Goal: Information Seeking & Learning: Learn about a topic

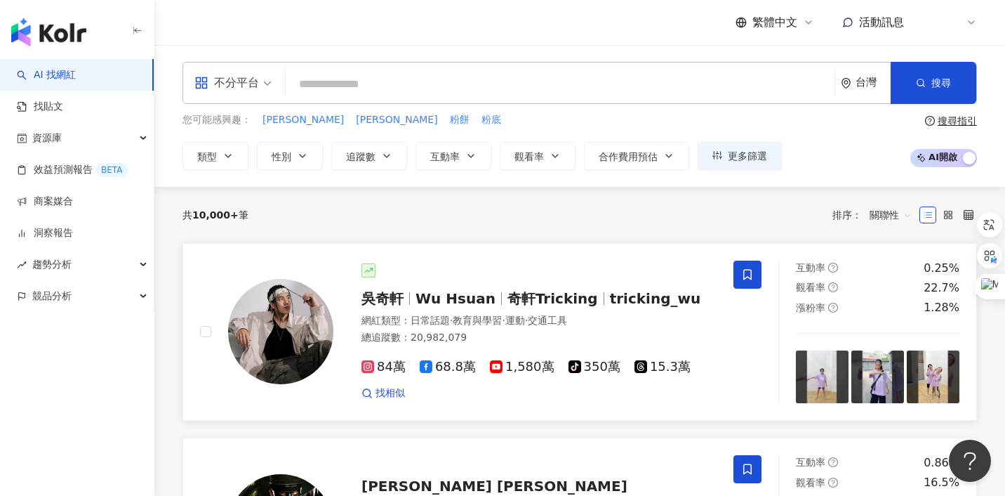
click at [420, 295] on span "Wu Hsuan" at bounding box center [456, 298] width 80 height 17
click at [379, 93] on input "search" at bounding box center [560, 84] width 538 height 27
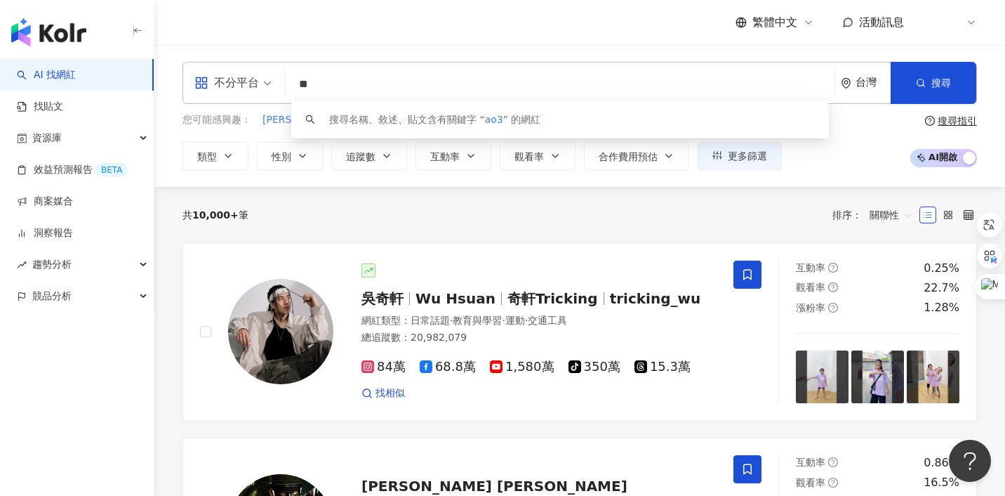
type input "*"
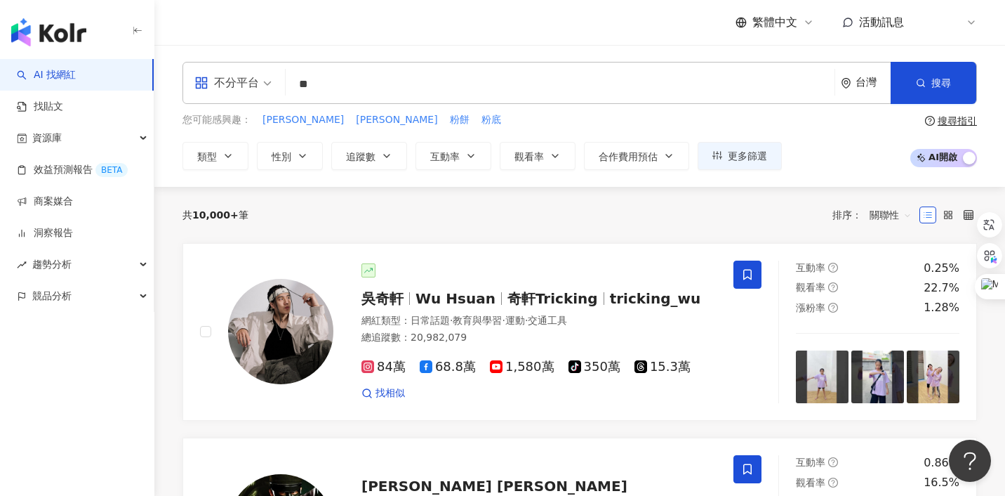
type input "*"
type input "****"
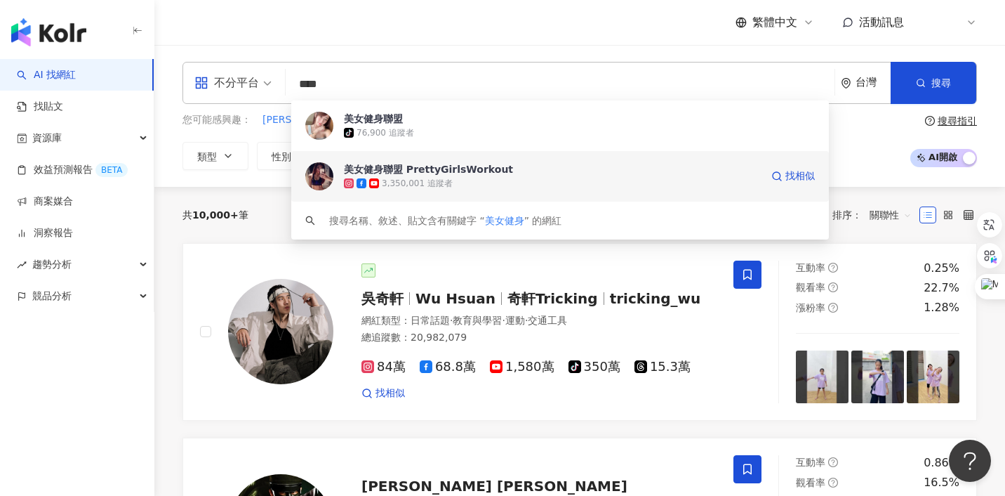
click at [418, 181] on div "3,350,001 追蹤者" at bounding box center [417, 184] width 71 height 12
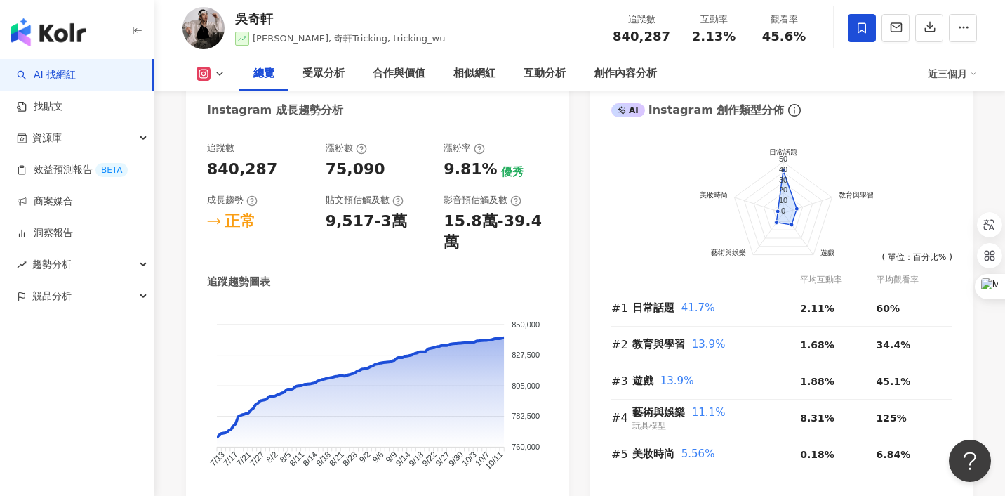
scroll to position [775, 0]
click at [974, 74] on icon at bounding box center [973, 73] width 7 height 7
click at [958, 130] on link "近六個月" at bounding box center [958, 132] width 39 height 15
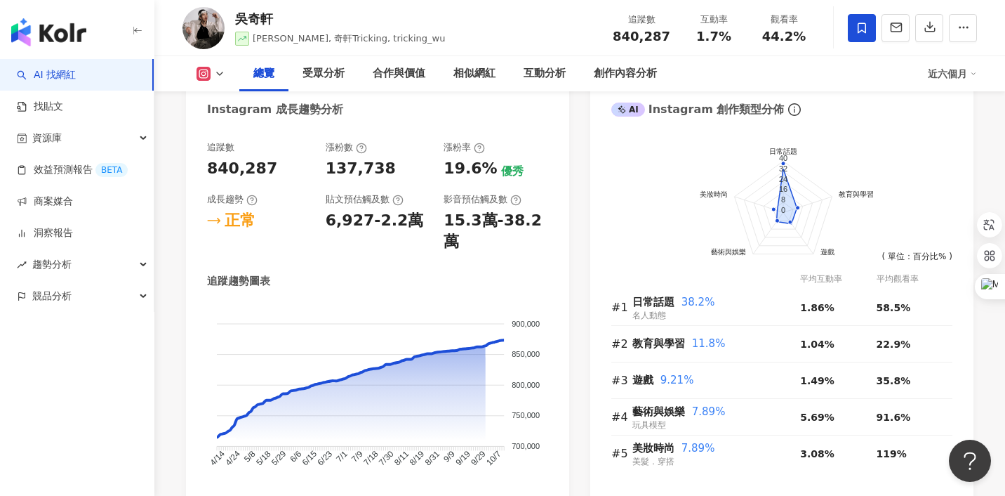
scroll to position [767, 0]
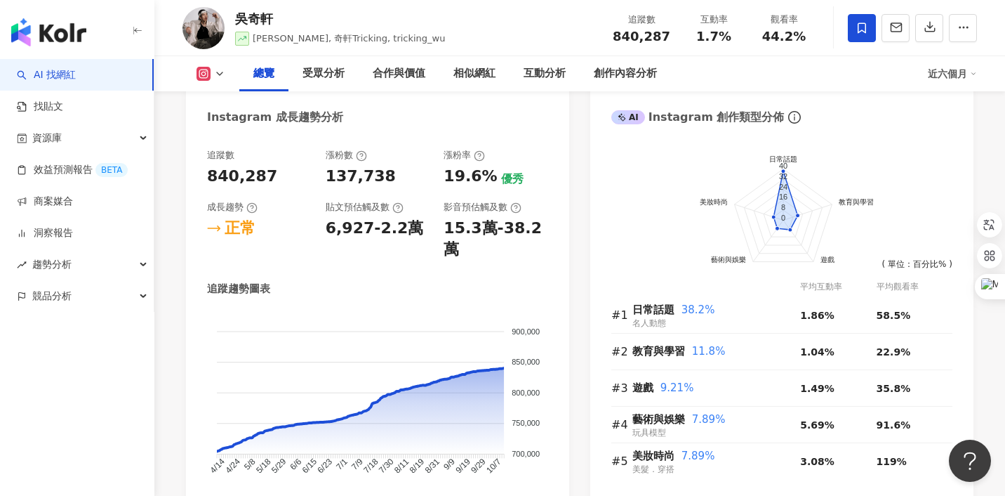
click at [205, 74] on rect at bounding box center [204, 74] width 11 height 11
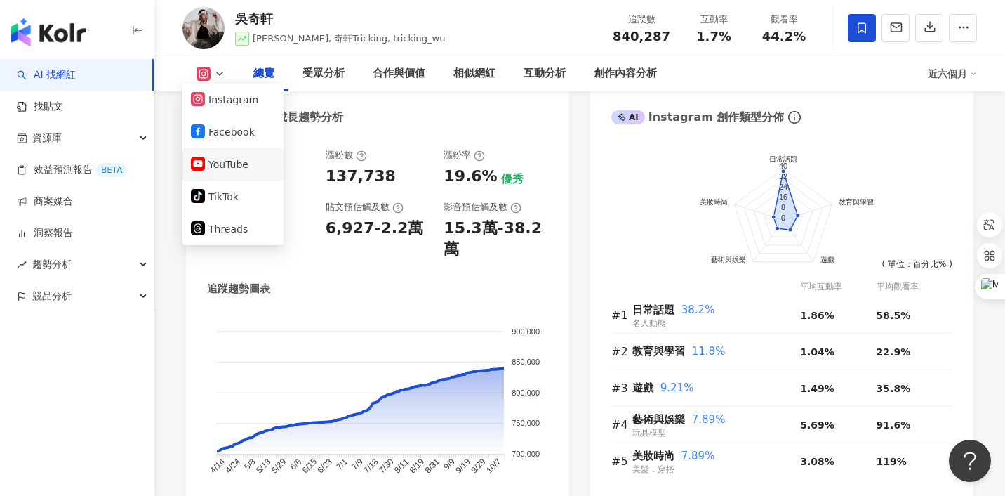
click at [227, 172] on button "YouTube" at bounding box center [233, 164] width 84 height 20
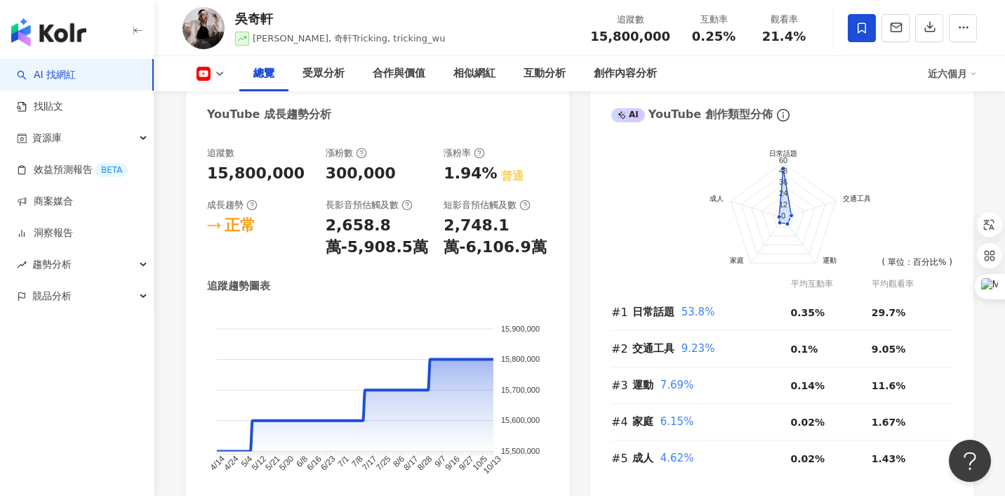
scroll to position [772, 0]
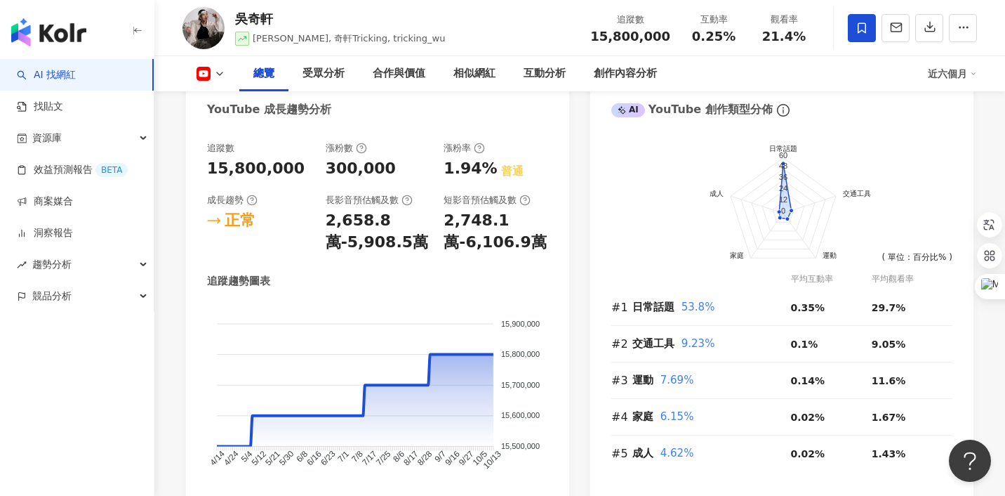
click at [940, 74] on div "近六個月" at bounding box center [952, 73] width 49 height 22
click at [945, 99] on link "近三個月" at bounding box center [958, 104] width 39 height 15
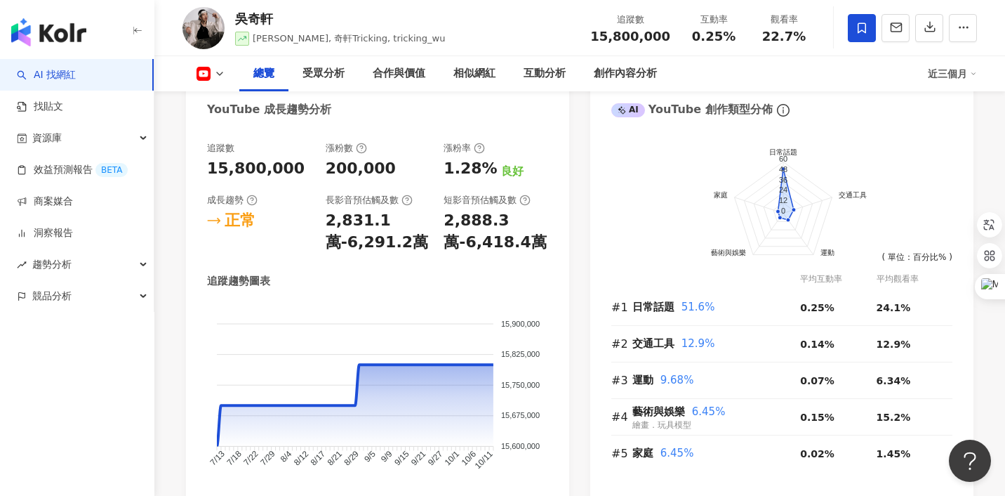
click at [211, 72] on button at bounding box center [210, 74] width 57 height 14
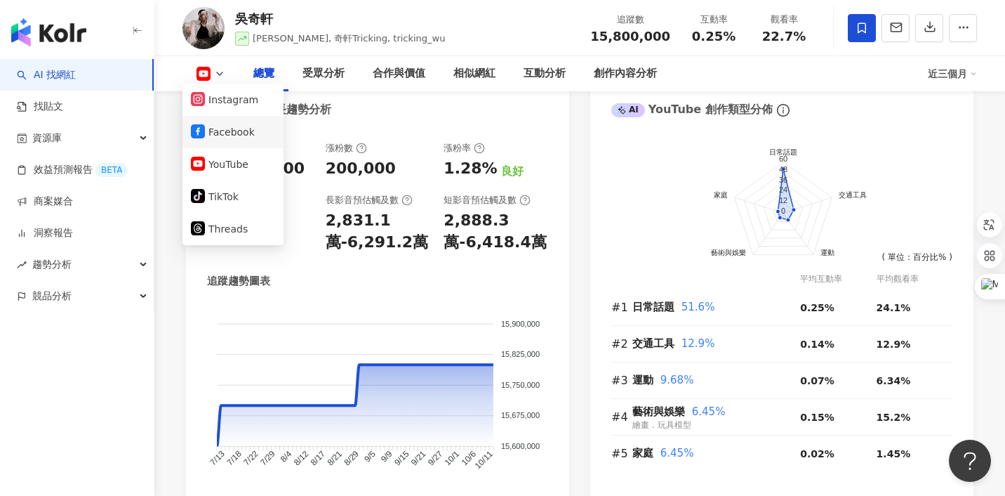
click at [225, 134] on button "Facebook" at bounding box center [233, 132] width 84 height 20
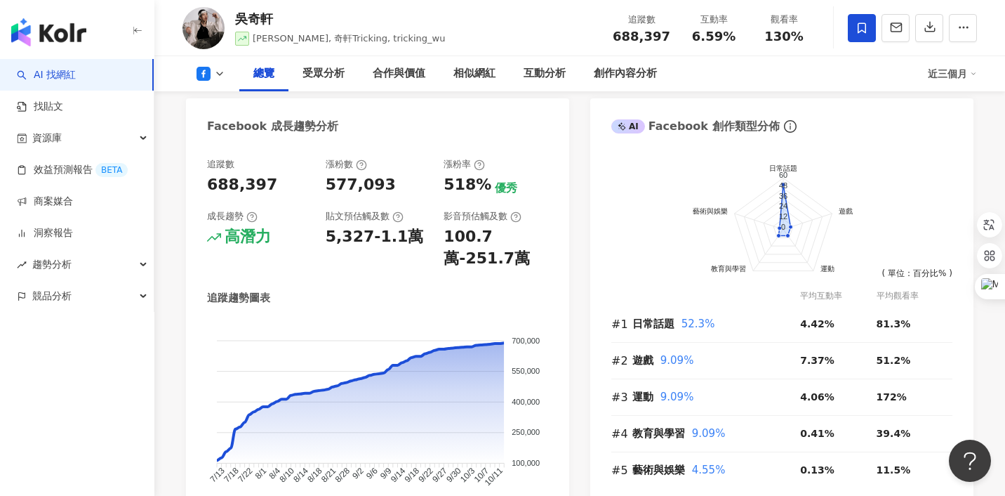
scroll to position [726, 0]
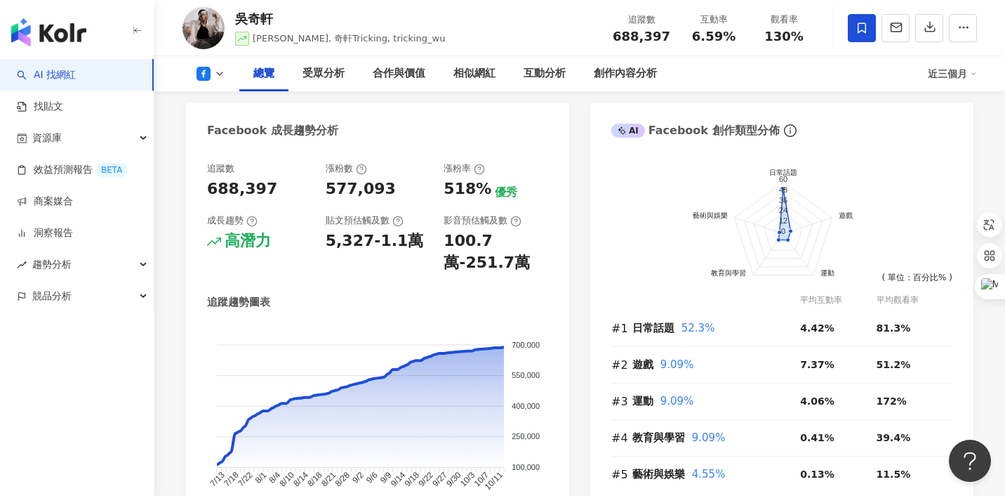
click at [210, 77] on icon at bounding box center [204, 74] width 14 height 14
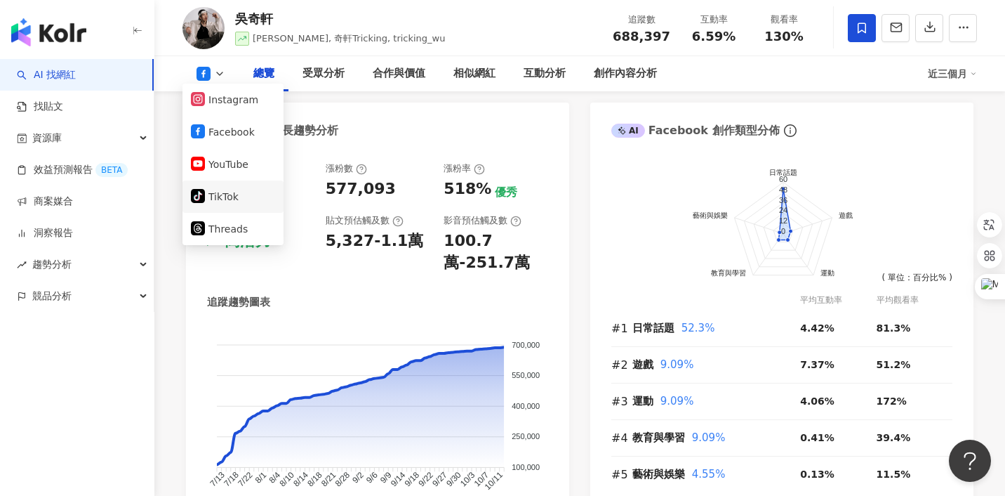
click at [218, 199] on button "tiktok-icon TikTok" at bounding box center [233, 197] width 84 height 20
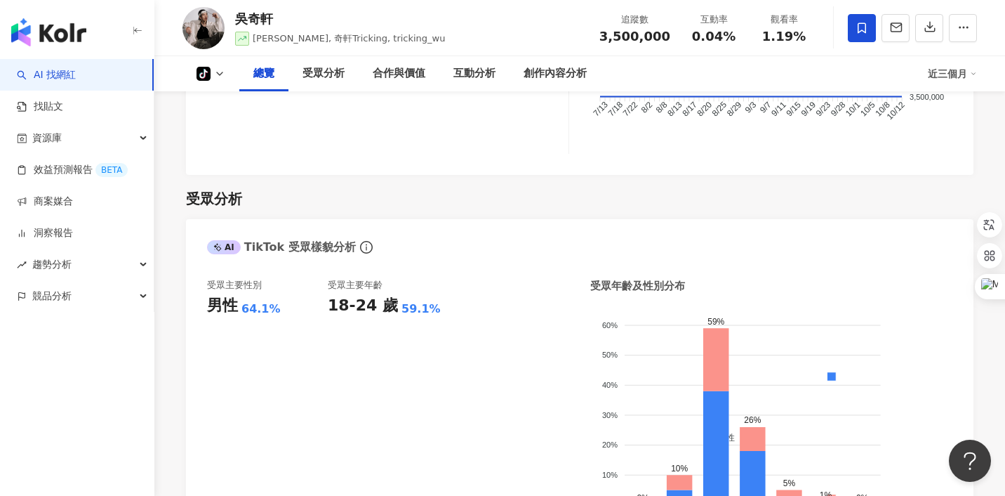
scroll to position [488, 0]
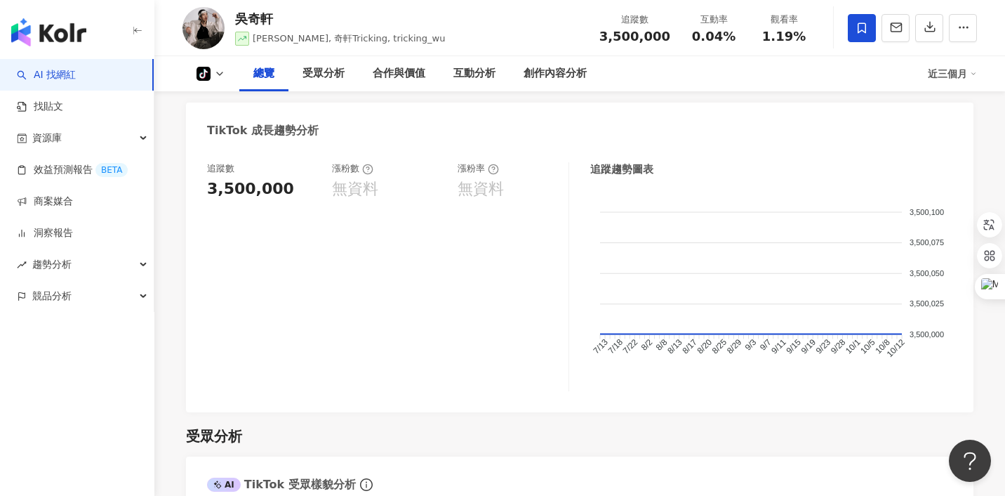
click at [214, 81] on div "tiktok-icon 總覽 受眾分析 合作與價值 互動分析 創作內容分析 近三個月" at bounding box center [579, 73] width 795 height 35
click at [201, 74] on icon at bounding box center [205, 74] width 8 height 10
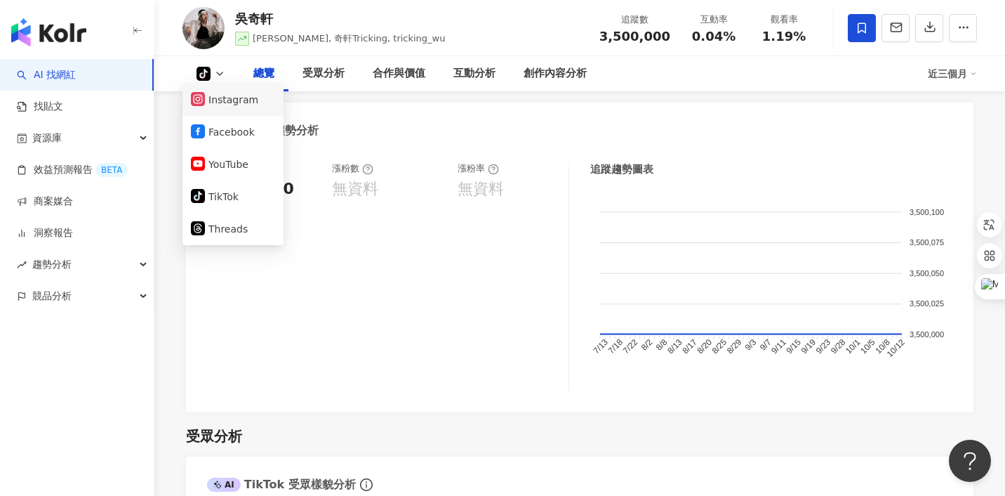
click at [227, 104] on button "Instagram" at bounding box center [233, 100] width 84 height 20
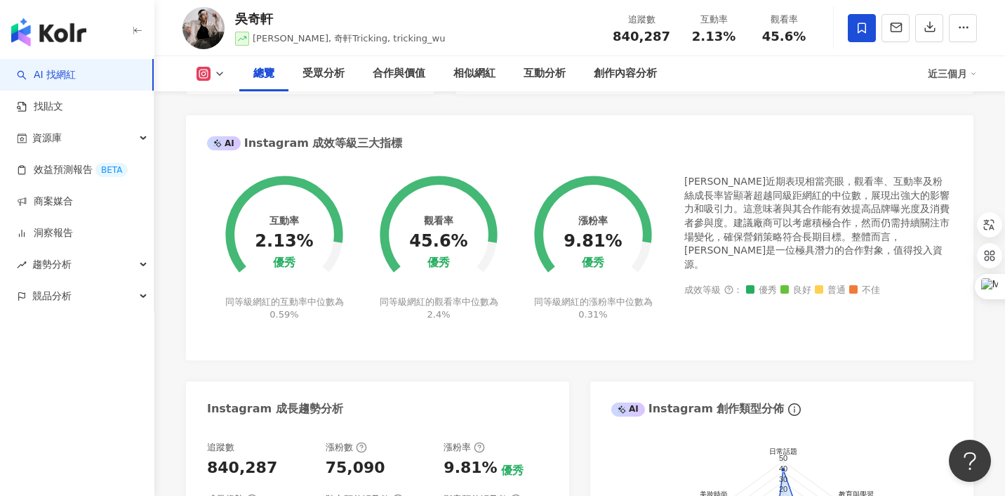
scroll to position [915, 0]
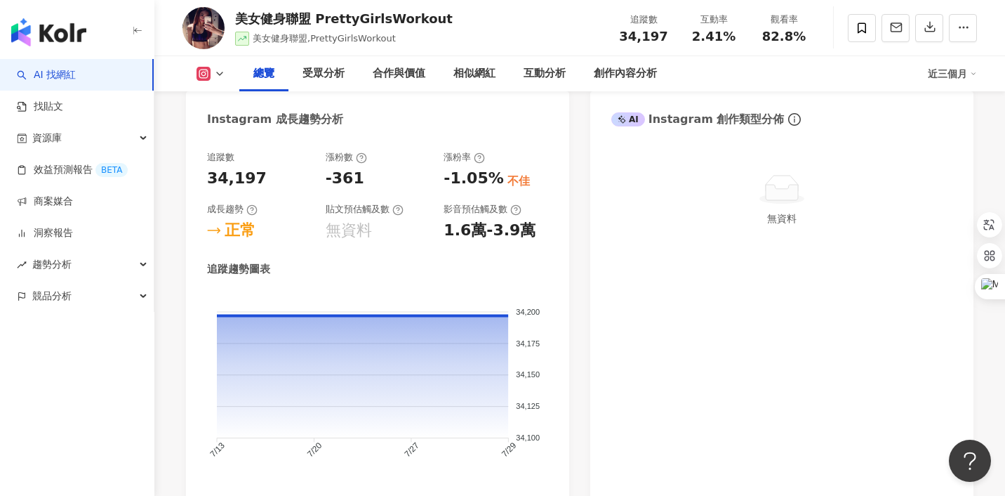
scroll to position [776, 0]
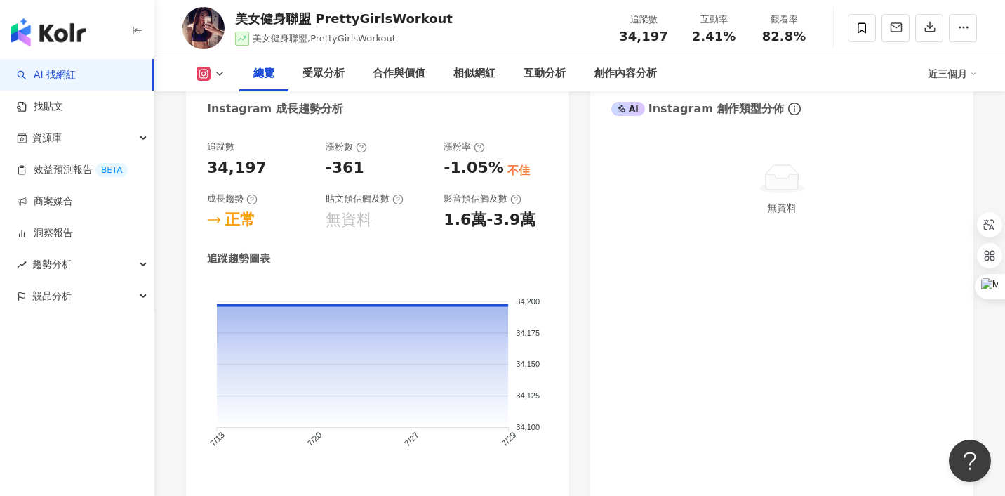
click at [200, 70] on icon at bounding box center [204, 74] width 8 height 8
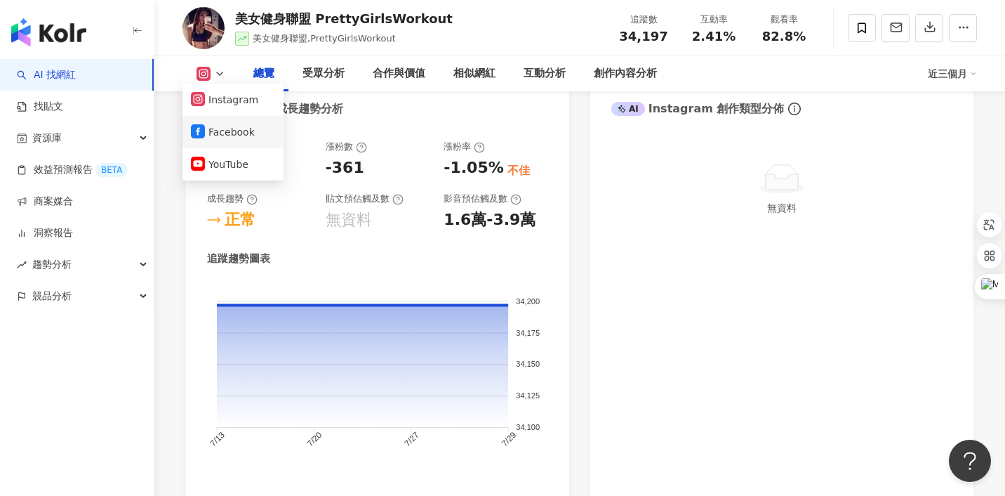
click at [215, 129] on button "Facebook" at bounding box center [233, 132] width 84 height 20
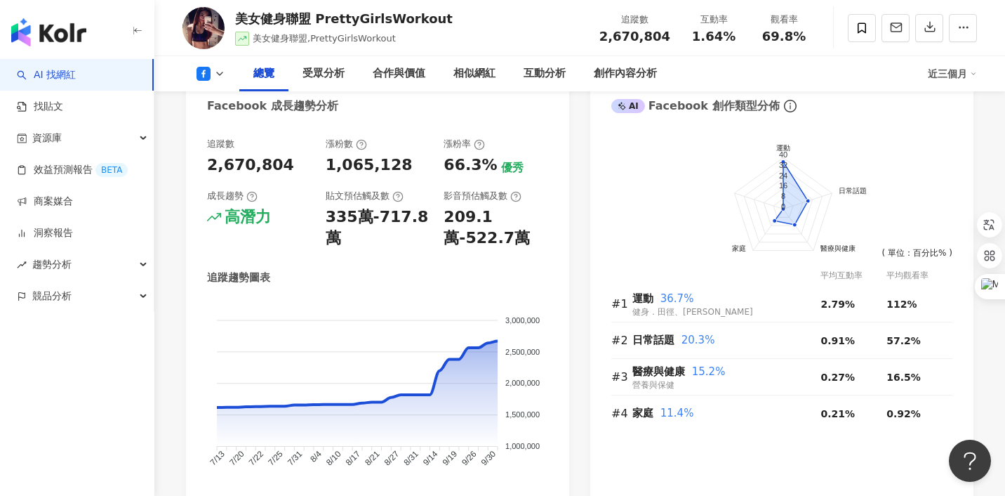
scroll to position [783, 0]
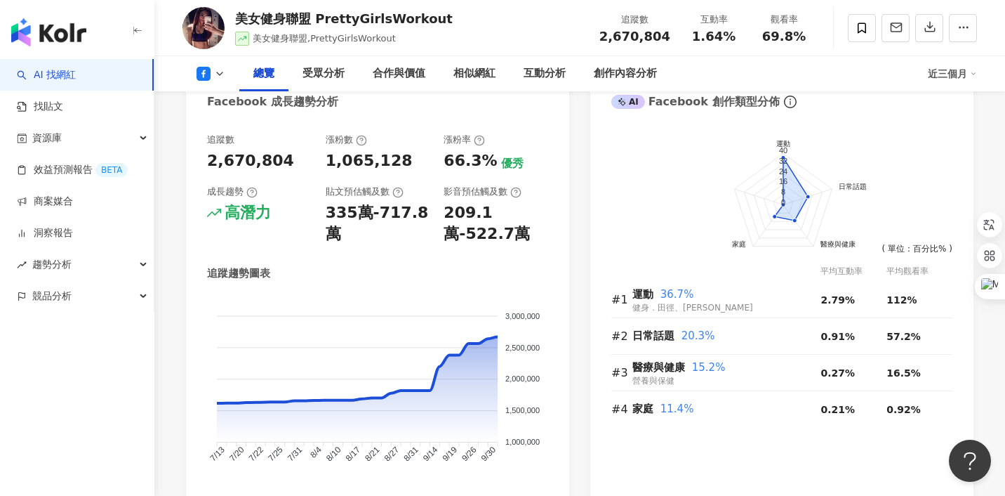
click at [564, 192] on div "追蹤數 2,670,804 漲粉數 1,065,128 漲粉率 66.3% 優秀 成長趨勢 高潛力 貼文預估觸及數 335萬-717.8萬 影音預估觸及數 2…" at bounding box center [377, 317] width 383 height 397
